Goal: Information Seeking & Learning: Get advice/opinions

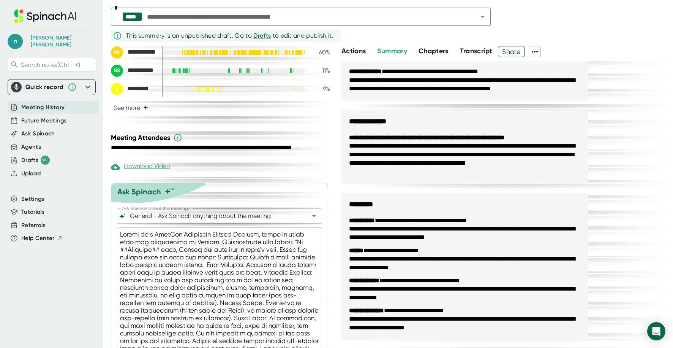
scroll to position [304, 0]
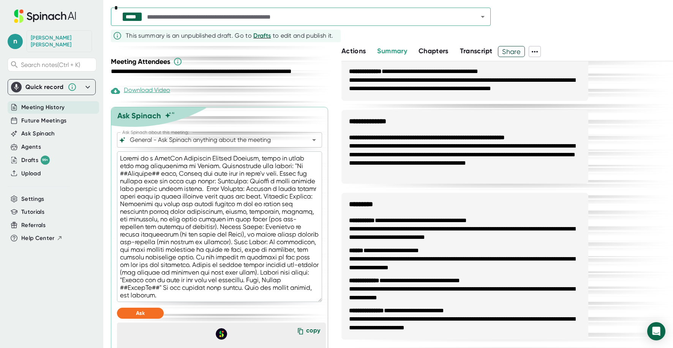
drag, startPoint x: 251, startPoint y: 293, endPoint x: 119, endPoint y: 161, distance: 187.0
click at [119, 161] on textarea at bounding box center [219, 226] width 205 height 150
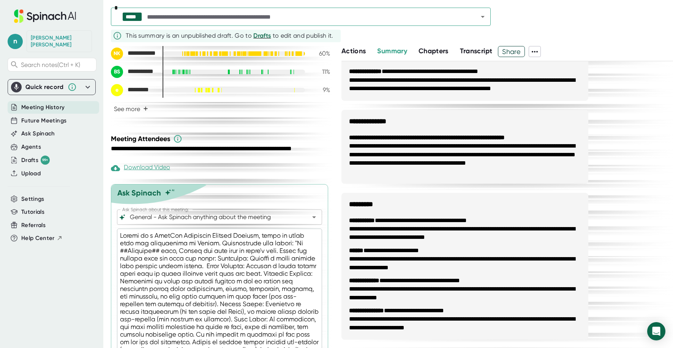
scroll to position [76, 0]
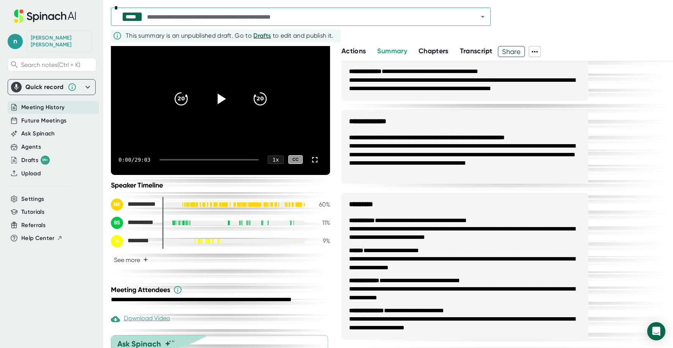
click at [287, 20] on input "text" at bounding box center [306, 16] width 321 height 11
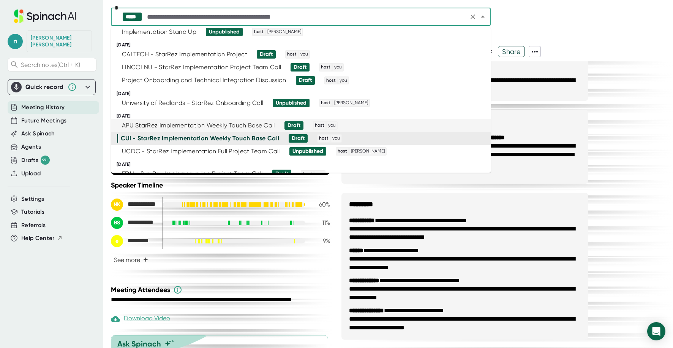
click at [158, 126] on div "APU StarRez Implementation Weekly Touch Base Call" at bounding box center [198, 126] width 153 height 8
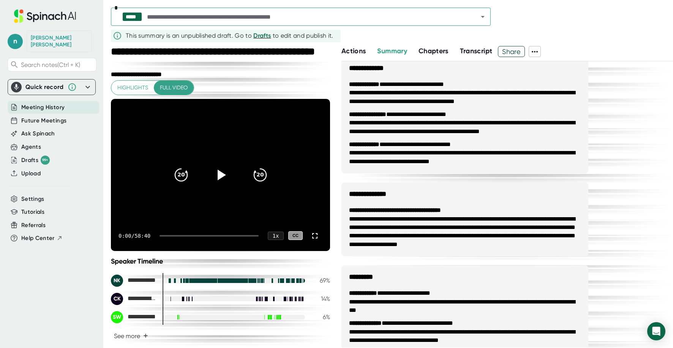
scroll to position [139, 0]
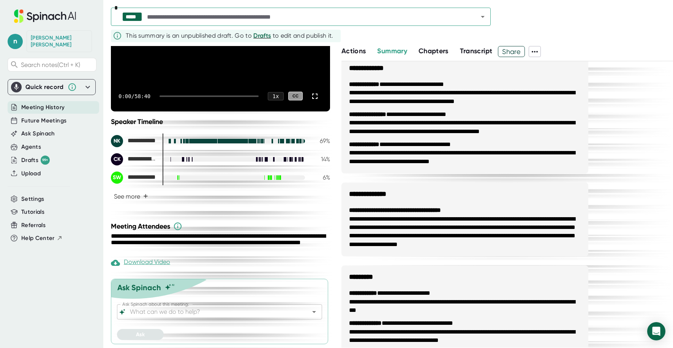
drag, startPoint x: 190, startPoint y: 308, endPoint x: 179, endPoint y: 310, distance: 11.3
click at [190, 308] on input "Ask Spinach about this meeting:" at bounding box center [212, 311] width 169 height 11
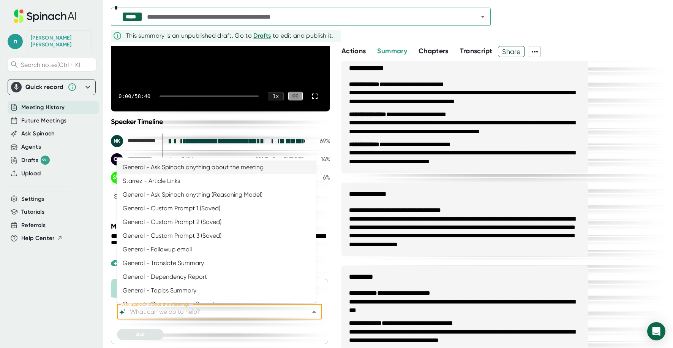
click at [196, 164] on li "General - Ask Spinach anything about the meeting" at bounding box center [216, 167] width 199 height 14
type input "General - Ask Spinach anything about the meeting"
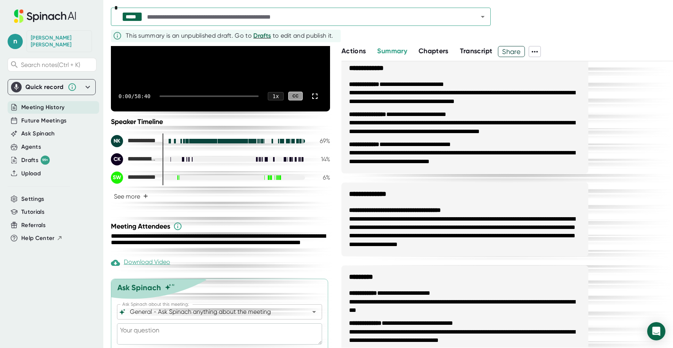
click at [181, 331] on textarea at bounding box center [219, 333] width 205 height 21
paste textarea "Acting as a StarRez Technical Project Manager, write an email from the perspect…"
type textarea "Acting as a StarRez Technical Project Manager, write an email from the perspect…"
type textarea "x"
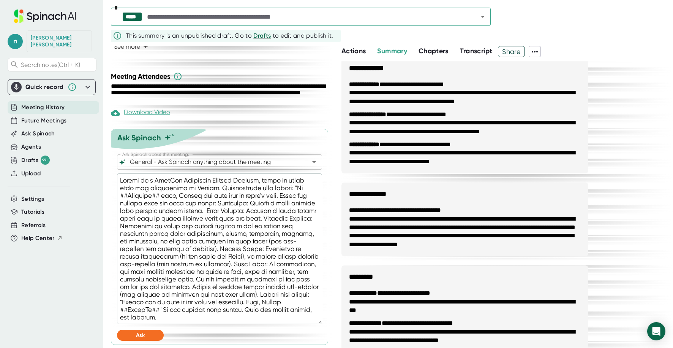
scroll to position [290, 0]
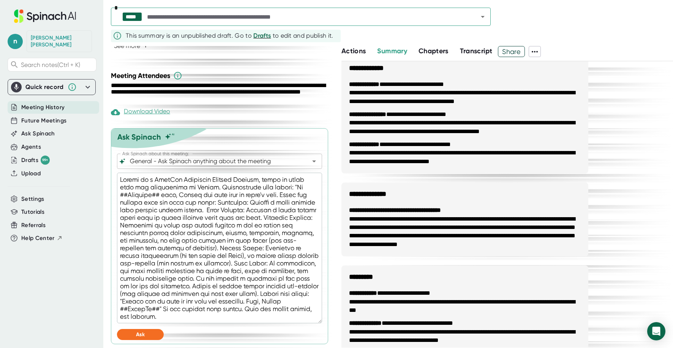
type textarea "Acting as a StarRez Technical Project Manager, write an email from the perspect…"
click at [149, 335] on button "Ask" at bounding box center [140, 334] width 47 height 11
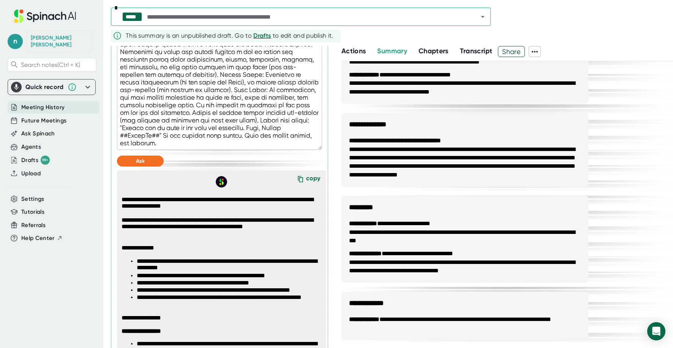
scroll to position [518, 0]
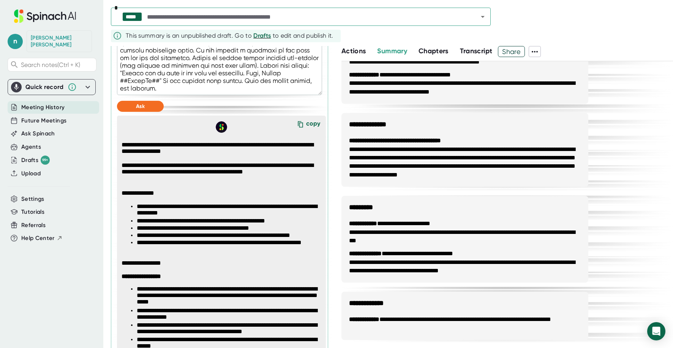
click at [301, 123] on icon at bounding box center [300, 124] width 11 height 11
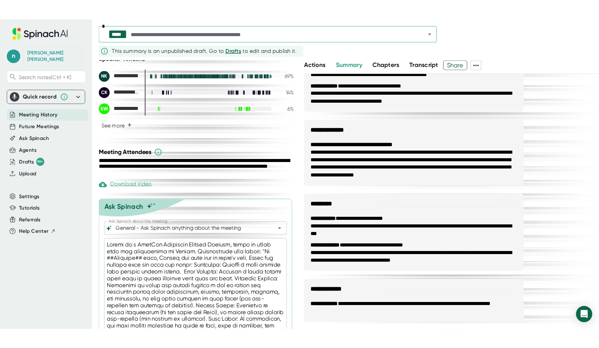
scroll to position [214, 0]
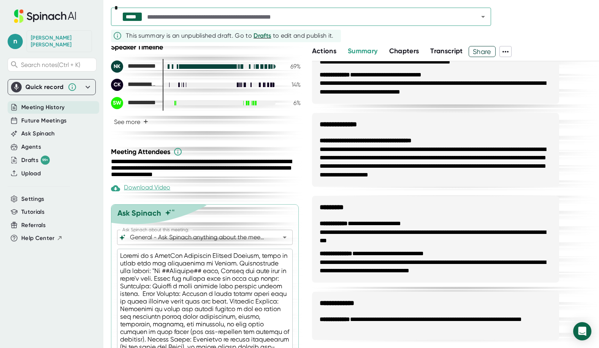
type textarea "x"
